Goal: Find specific page/section: Find specific page/section

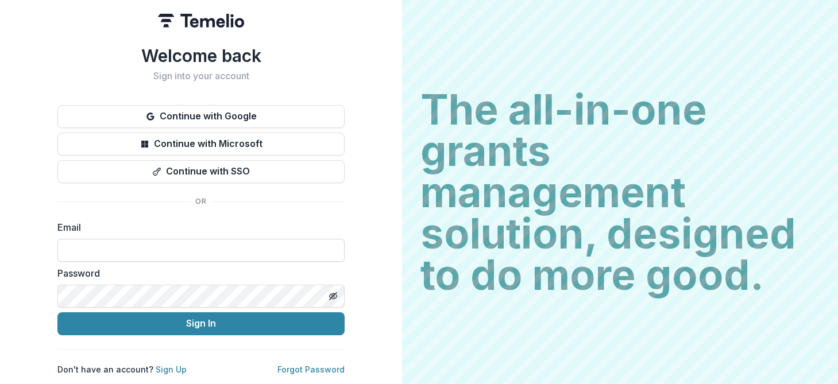
click at [288, 244] on input at bounding box center [200, 250] width 287 height 23
type input "**********"
click at [57, 312] on button "Sign In" at bounding box center [200, 323] width 287 height 23
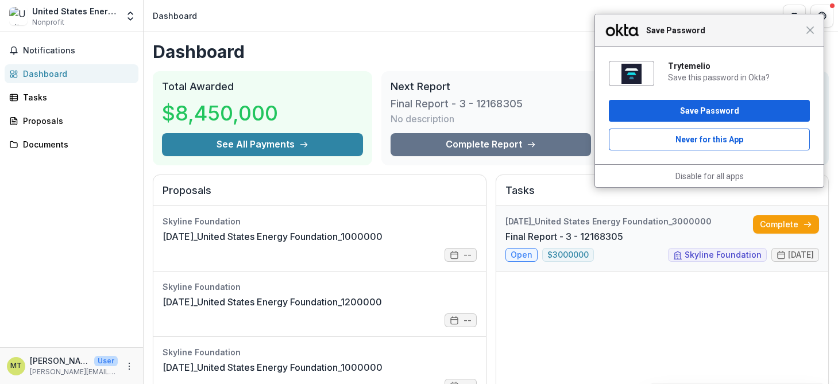
click at [623, 241] on link "Final Report - 3 - 12168305" at bounding box center [564, 237] width 118 height 14
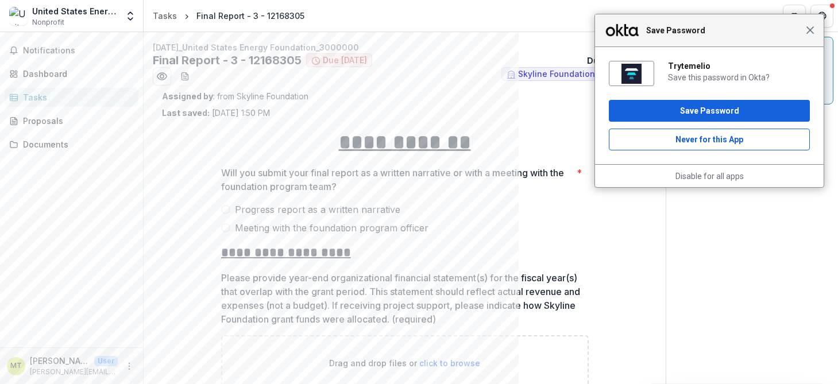
click at [813, 31] on span "Close" at bounding box center [810, 30] width 9 height 9
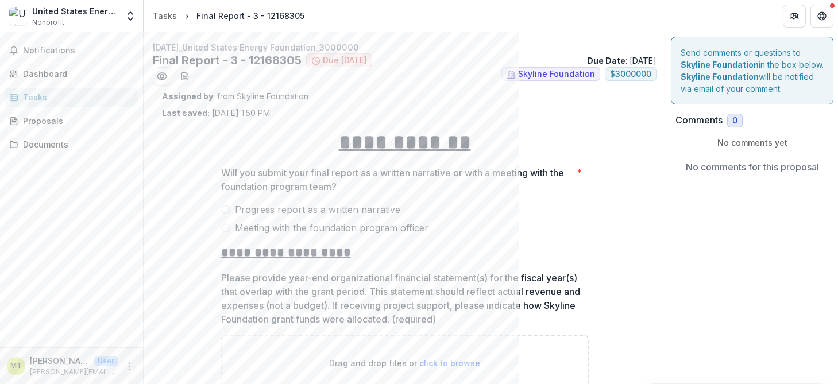
click at [457, 185] on p "Will you submit your final report as a written narrative or with a meeting with…" at bounding box center [396, 180] width 351 height 28
